Goal: Task Accomplishment & Management: Manage account settings

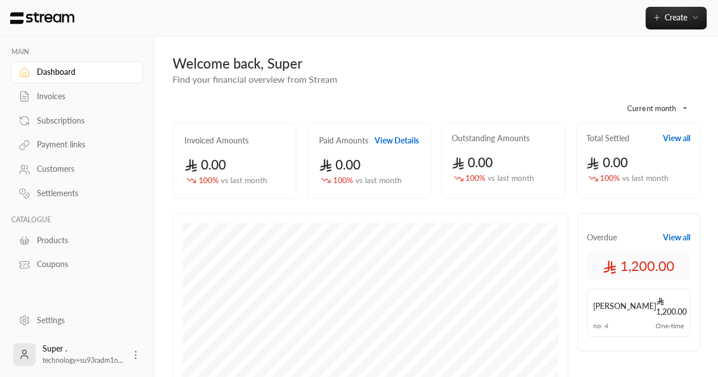
click at [54, 322] on div "Settings" at bounding box center [83, 320] width 92 height 11
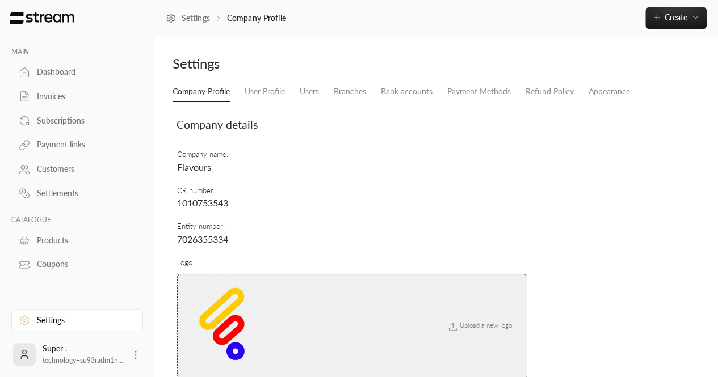
click at [57, 77] on div "Dashboard" at bounding box center [83, 71] width 92 height 11
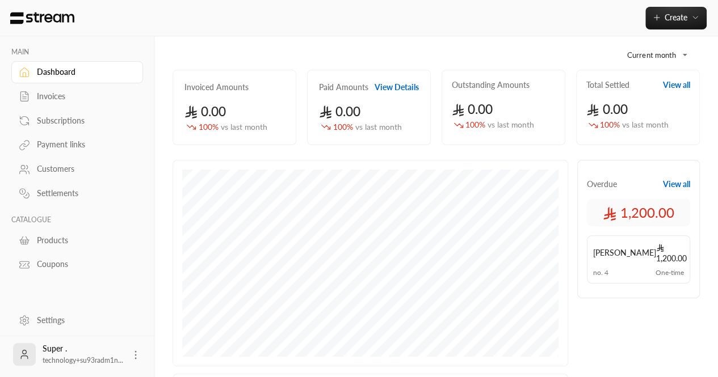
scroll to position [54, 0]
click at [61, 319] on div "Settings" at bounding box center [83, 320] width 92 height 11
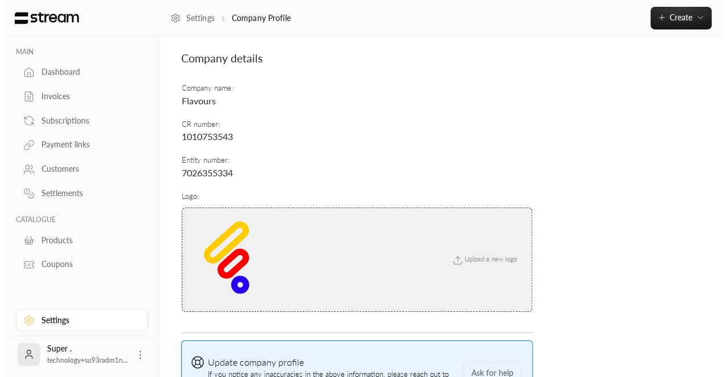
scroll to position [75, 0]
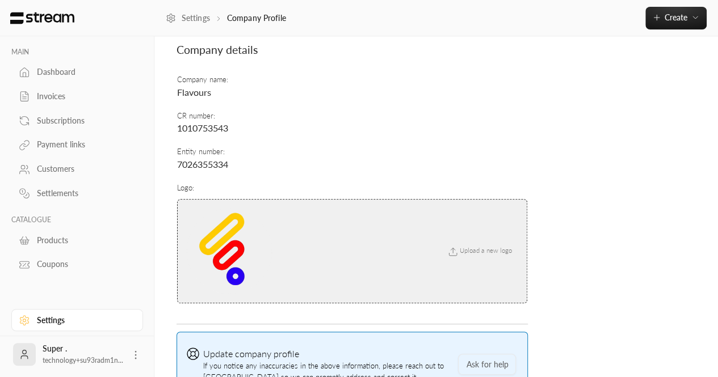
click at [136, 354] on icon at bounding box center [135, 355] width 11 height 11
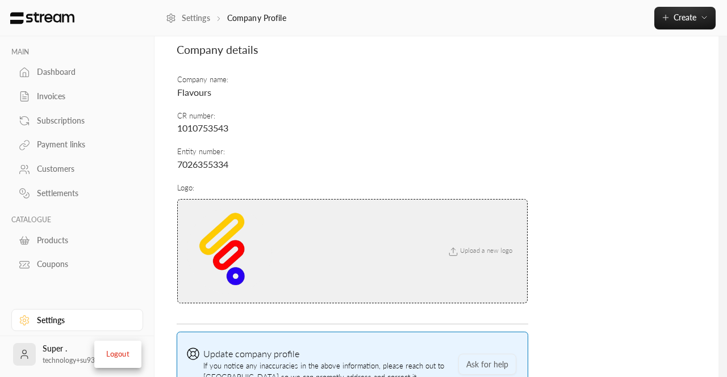
click at [115, 360] on li "Logout" at bounding box center [117, 355] width 41 height 18
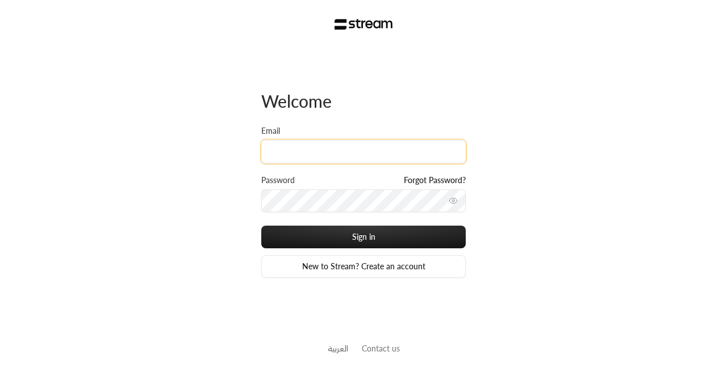
click at [297, 142] on input "Email" at bounding box center [363, 151] width 204 height 23
paste input "[EMAIL_ADDRESS][DOMAIN_NAME]"
type input "[EMAIL_ADDRESS][DOMAIN_NAME]"
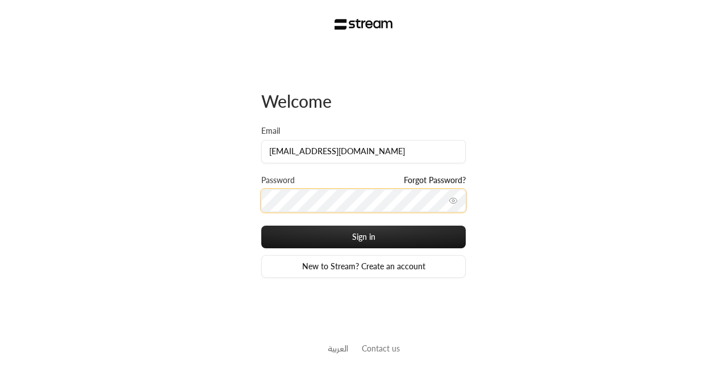
click at [261, 226] on button "Sign in" at bounding box center [363, 237] width 204 height 23
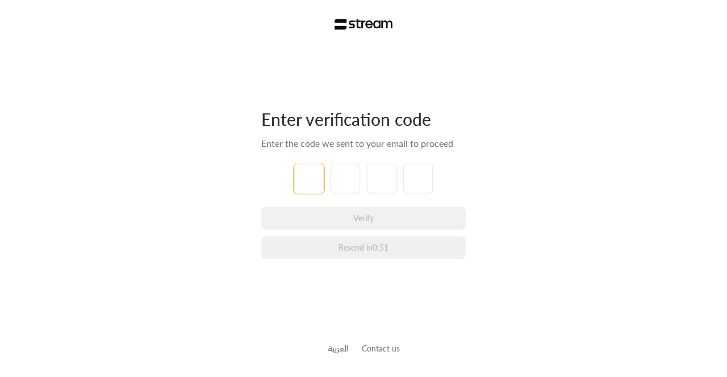
paste input "5"
type input "5"
type input "2"
type input "4"
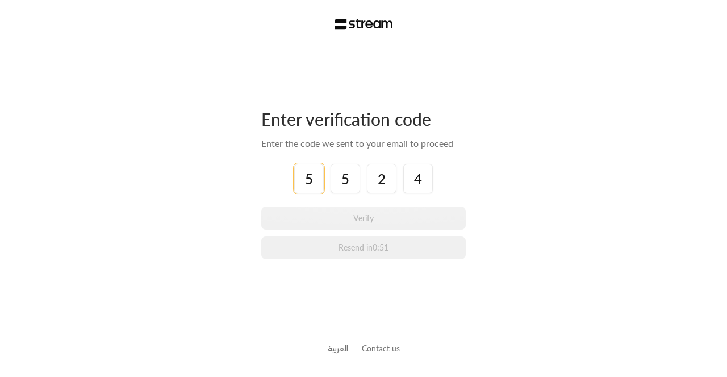
type input "5"
